Goal: Task Accomplishment & Management: Manage account settings

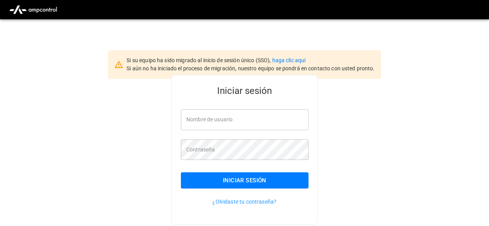
type input "**********"
click at [211, 179] on button "Iniciar sesión" at bounding box center [245, 180] width 128 height 16
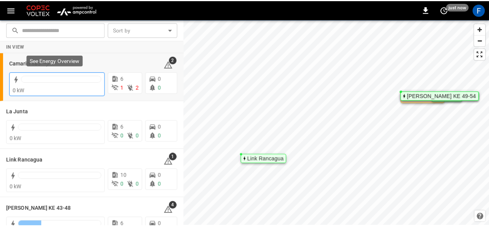
scroll to position [69, 0]
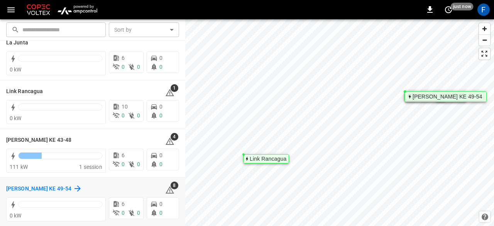
click at [32, 189] on h6 "[PERSON_NAME] KE 49-54" at bounding box center [38, 189] width 65 height 8
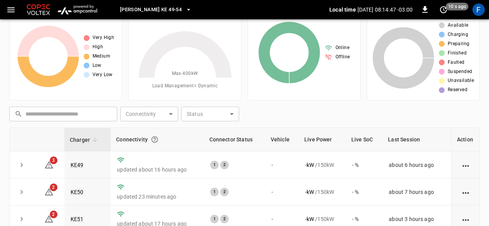
scroll to position [29, 0]
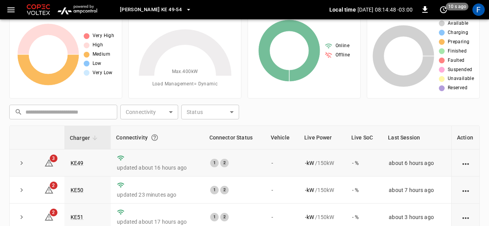
click at [76, 166] on td "KE49" at bounding box center [87, 162] width 46 height 27
click at [78, 164] on link "KE49" at bounding box center [77, 162] width 16 height 9
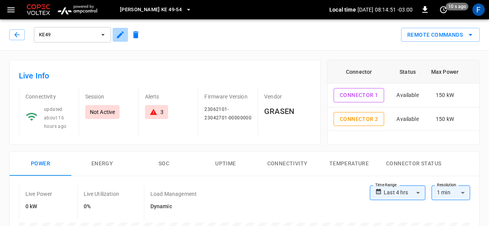
click at [121, 34] on icon "button" at bounding box center [120, 34] width 7 height 7
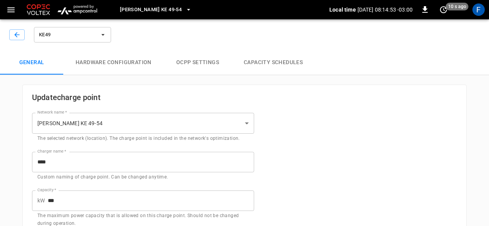
type input "**********"
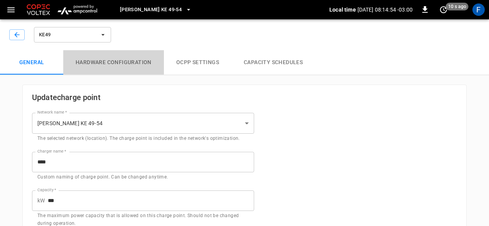
click at [117, 59] on button "Hardware configuration" at bounding box center [113, 62] width 101 height 25
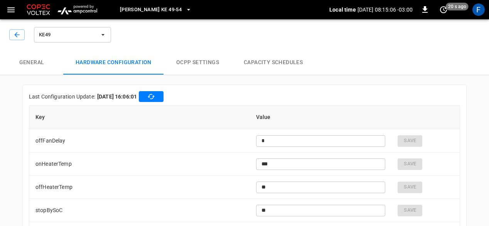
scroll to position [1916, 0]
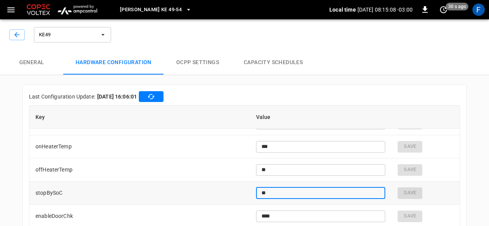
click at [341, 192] on input "**" at bounding box center [321, 193] width 130 height 14
type input "*"
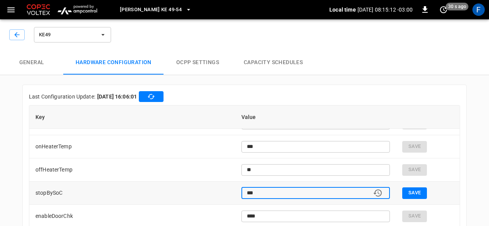
type input "***"
click at [414, 198] on button "Save" at bounding box center [415, 193] width 25 height 12
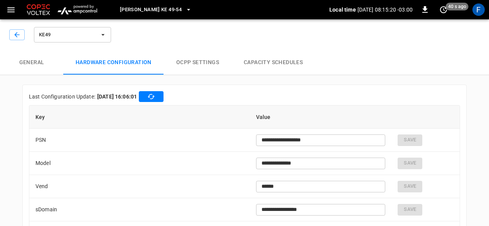
click at [15, 42] on div "KE49" at bounding box center [60, 34] width 103 height 19
click at [19, 32] on icon "button" at bounding box center [17, 35] width 8 height 8
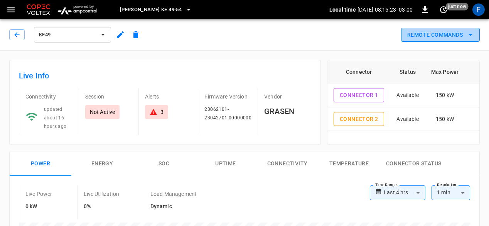
click at [444, 36] on button "Remote Commands" at bounding box center [440, 35] width 79 height 14
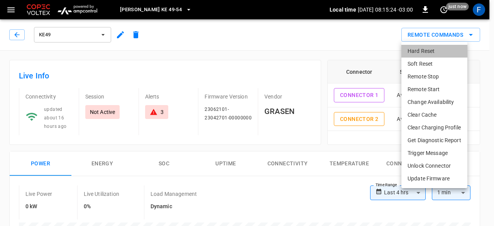
click at [418, 53] on li "Hard Reset" at bounding box center [434, 51] width 66 height 13
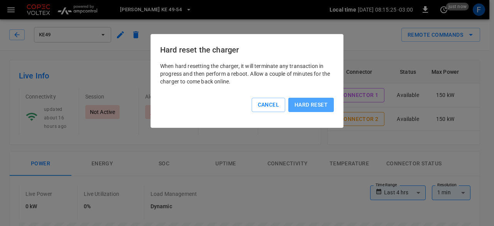
click at [305, 105] on button "Hard reset" at bounding box center [311, 105] width 46 height 14
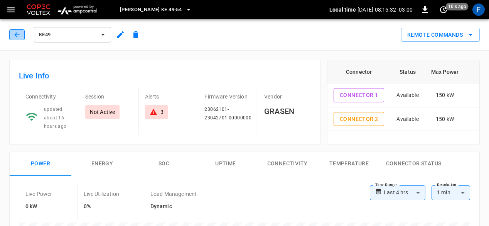
click at [19, 30] on button "button" at bounding box center [16, 34] width 15 height 11
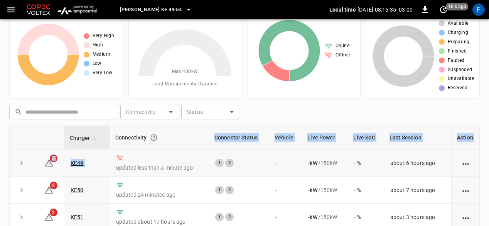
drag, startPoint x: 195, startPoint y: 125, endPoint x: 132, endPoint y: 155, distance: 69.8
click at [132, 155] on table "Charger Connectivity Connector Status Vehicle Live Power Live SoC Last Session …" at bounding box center [245, 219] width 470 height 186
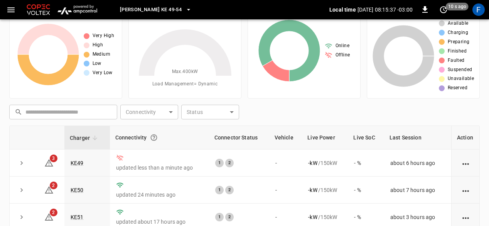
click at [83, 92] on div "Unresolved Alerts 8 Very High High Medium Low Very Low" at bounding box center [65, 49] width 113 height 98
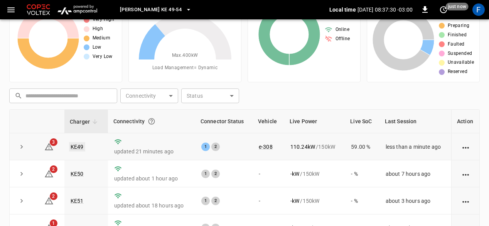
click at [74, 147] on link "KE49" at bounding box center [77, 146] width 16 height 9
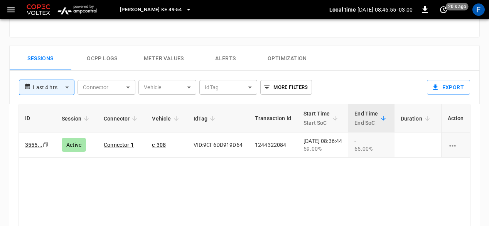
scroll to position [345, 0]
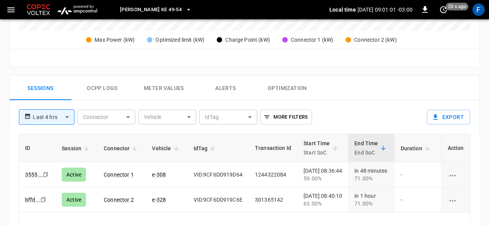
scroll to position [322, 0]
